Goal: Obtain resource: Download file/media

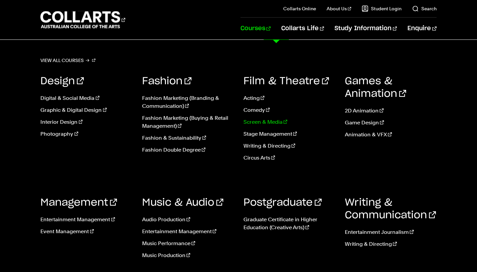
click at [269, 123] on link "Screen & Media" at bounding box center [288, 122] width 91 height 8
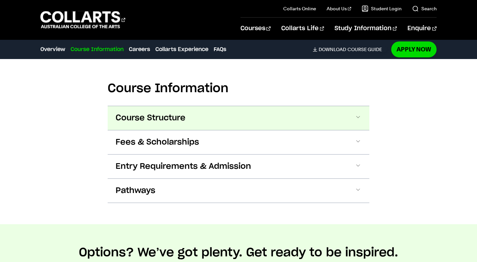
click at [359, 116] on span at bounding box center [358, 118] width 7 height 9
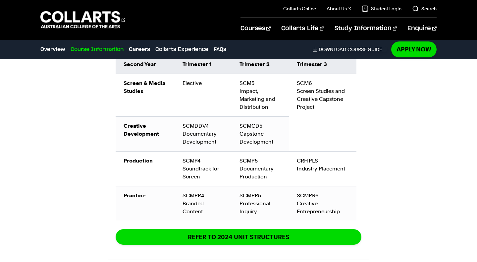
scroll to position [959, 0]
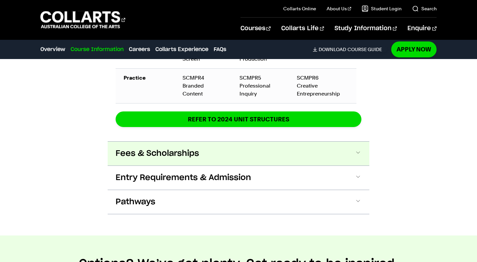
click at [348, 155] on button "Fees & Scholarships" at bounding box center [239, 153] width 262 height 24
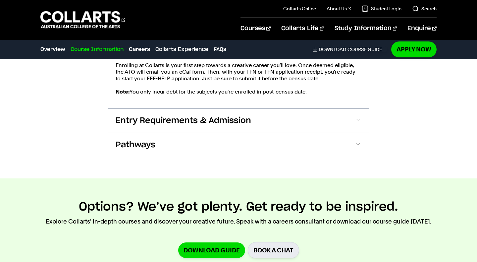
scroll to position [1312, 0]
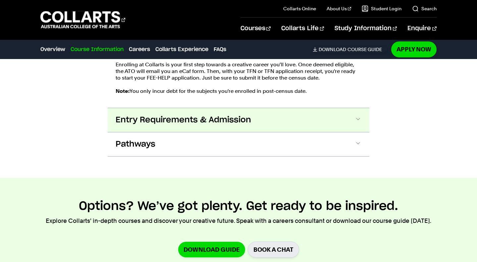
click at [362, 119] on button "Entry Requirements & Admission" at bounding box center [239, 120] width 262 height 24
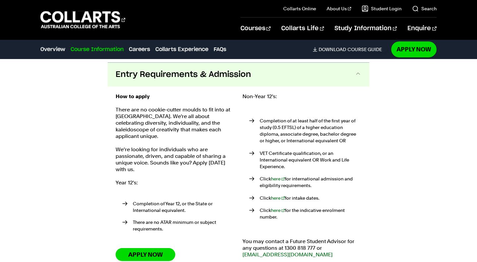
scroll to position [1360, 0]
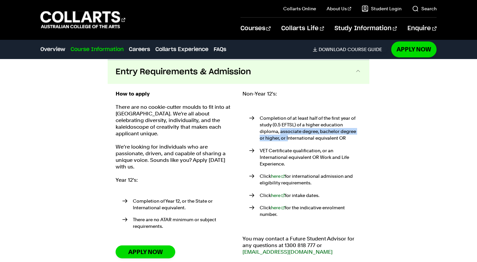
drag, startPoint x: 279, startPoint y: 129, endPoint x: 283, endPoint y: 139, distance: 10.2
click at [283, 139] on p "Completion of at least half of the first year of study (0.5 EFTSL) of a higher …" at bounding box center [311, 128] width 102 height 26
click at [321, 139] on p "Completion of at least half of the first year of study (0.5 EFTSL) of a higher …" at bounding box center [311, 128] width 102 height 26
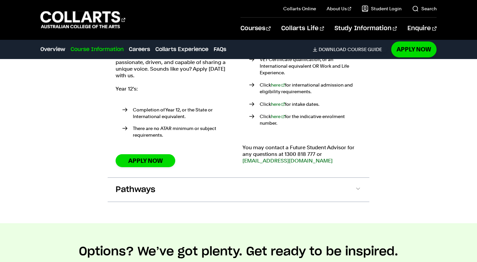
scroll to position [1449, 0]
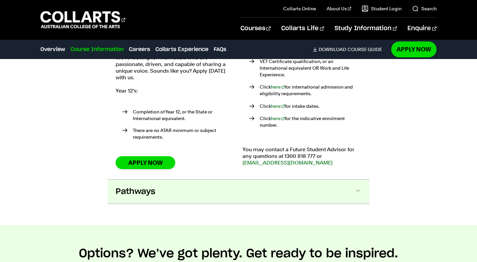
click at [352, 189] on button "Pathways" at bounding box center [239, 192] width 262 height 24
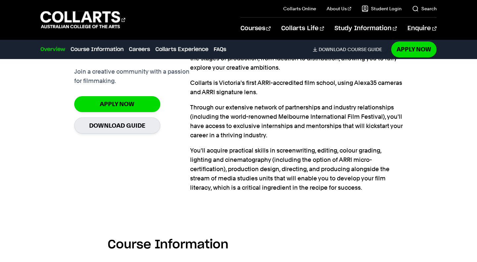
scroll to position [463, 0]
click at [402, 53] on link "Apply Now" at bounding box center [413, 49] width 45 height 16
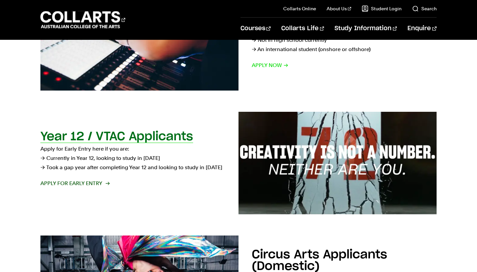
scroll to position [192, 0]
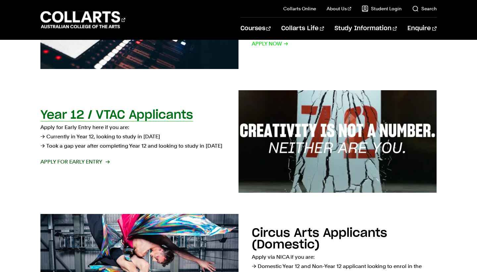
click at [75, 166] on span "Apply for Early Entry" at bounding box center [74, 161] width 69 height 9
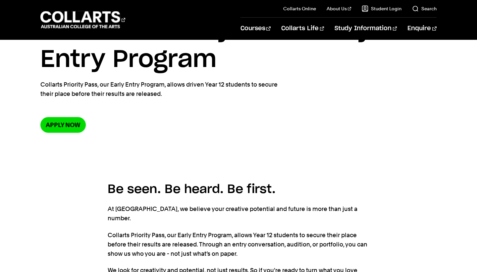
scroll to position [34, 0]
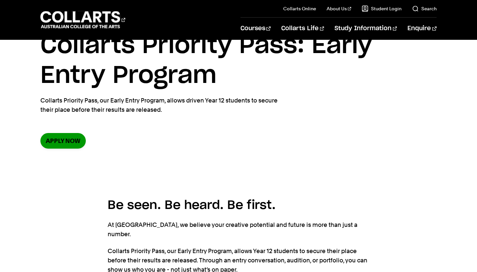
click at [61, 140] on link "Apply now" at bounding box center [62, 141] width 45 height 16
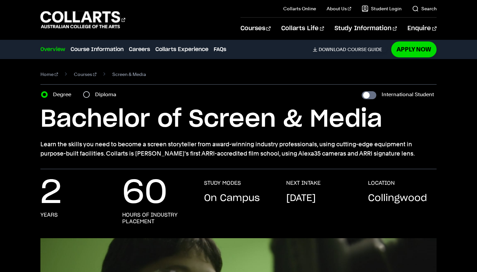
click at [102, 97] on label "Diploma" at bounding box center [107, 94] width 25 height 9
click at [90, 97] on input "Diploma" at bounding box center [86, 94] width 7 height 7
radio input "true"
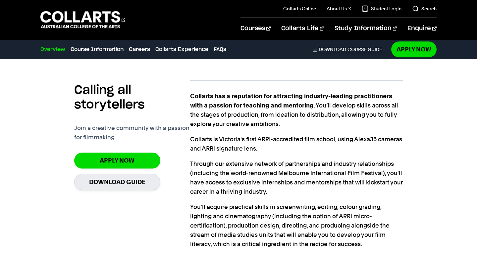
scroll to position [405, 0]
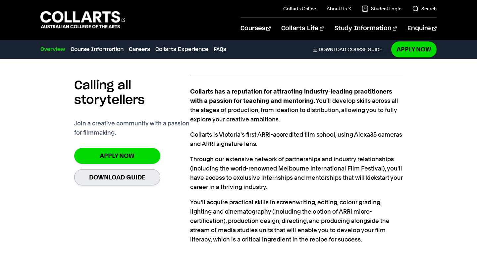
click at [146, 179] on link "Download Guide" at bounding box center [117, 177] width 86 height 16
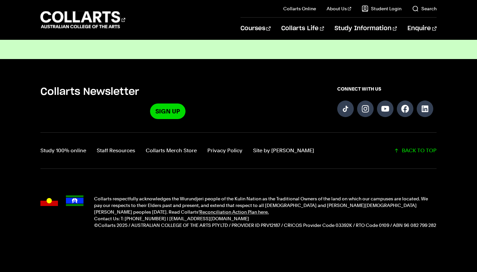
scroll to position [647, 0]
